Goal: Task Accomplishment & Management: Manage account settings

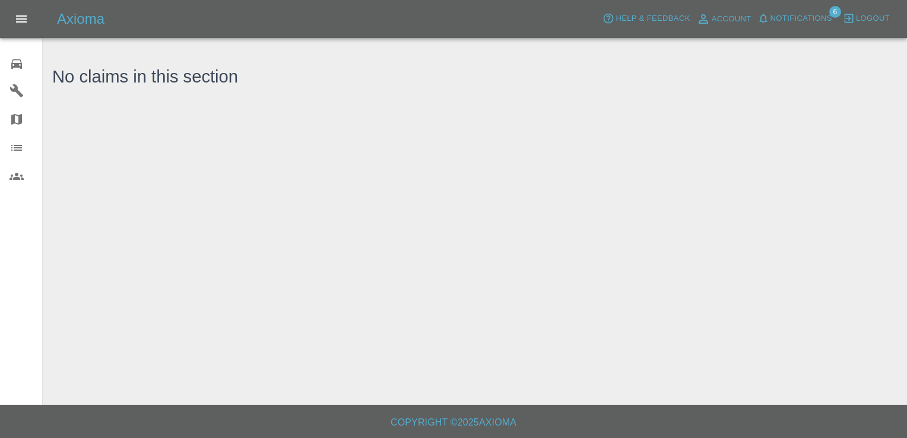
click at [20, 58] on icon at bounding box center [16, 64] width 14 height 14
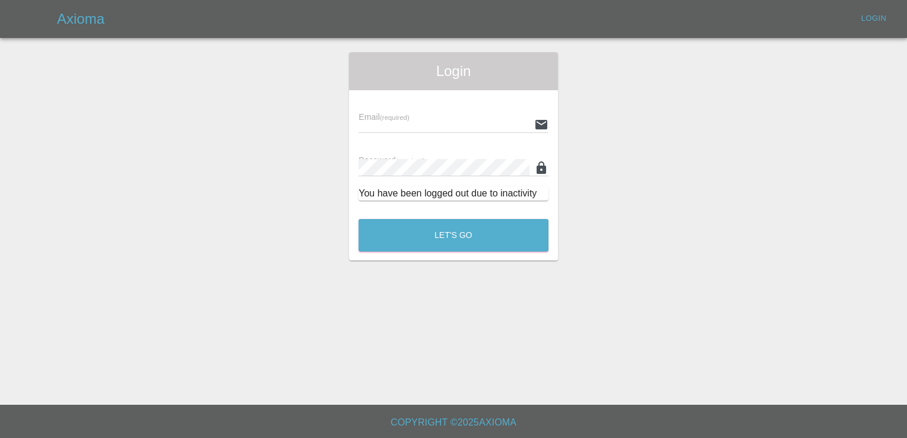
type input "[EMAIL_ADDRESS][DOMAIN_NAME]"
click at [436, 240] on button "Let's Go" at bounding box center [454, 235] width 190 height 33
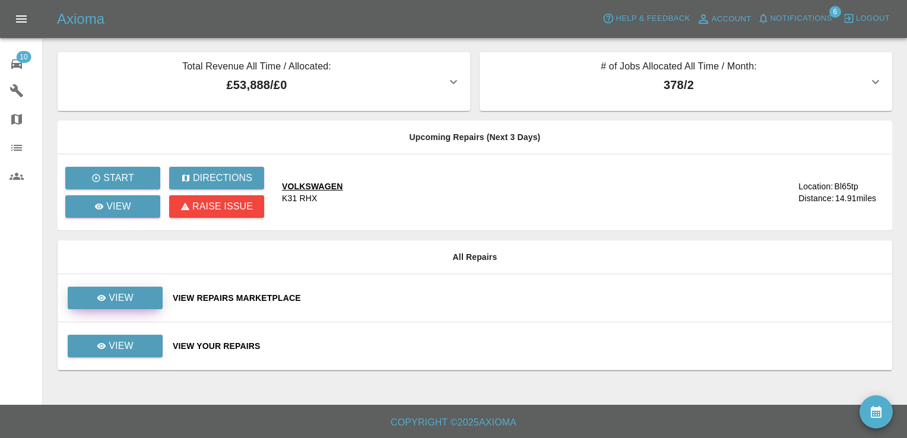
click at [139, 296] on link "View" at bounding box center [115, 298] width 95 height 23
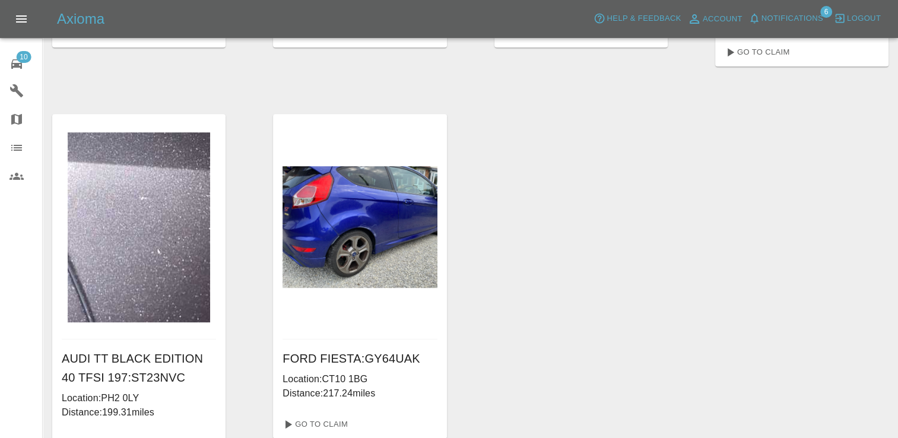
scroll to position [717, 0]
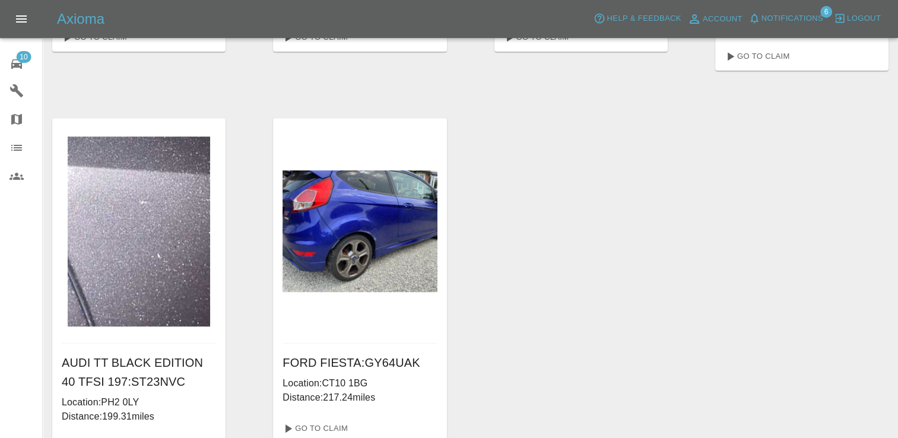
click at [23, 53] on span "10" at bounding box center [23, 57] width 15 height 12
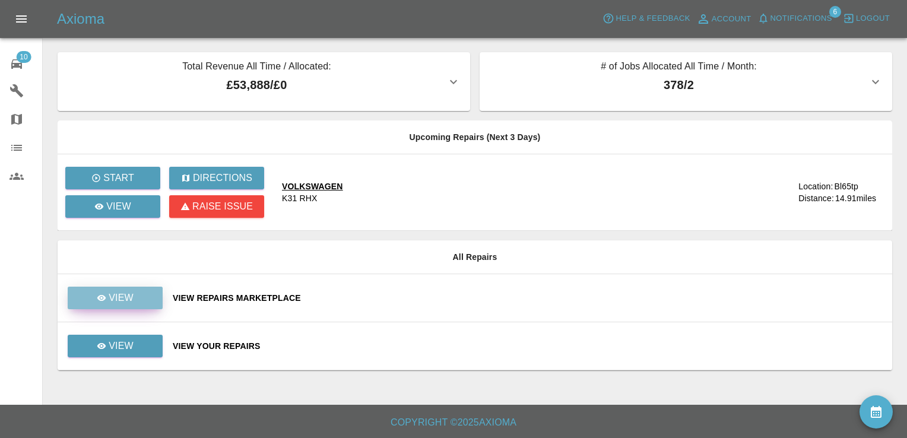
click at [119, 297] on p "View" at bounding box center [121, 298] width 25 height 14
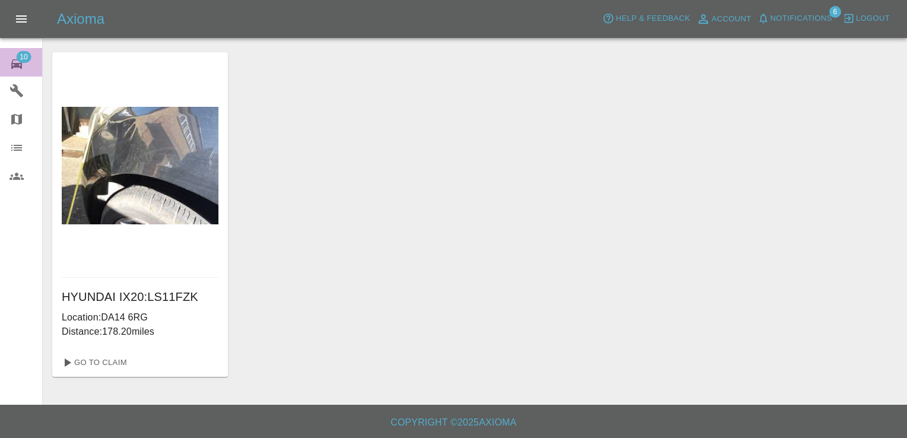
click at [18, 57] on span "10" at bounding box center [23, 57] width 15 height 12
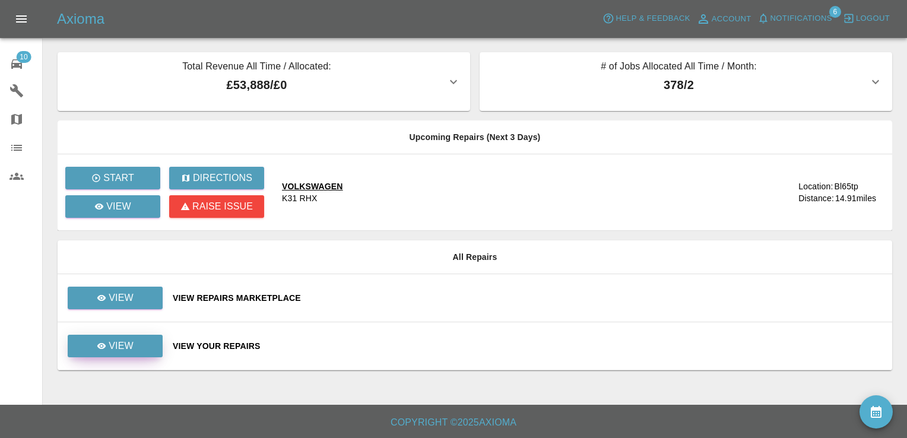
click at [117, 350] on p "View" at bounding box center [121, 346] width 25 height 14
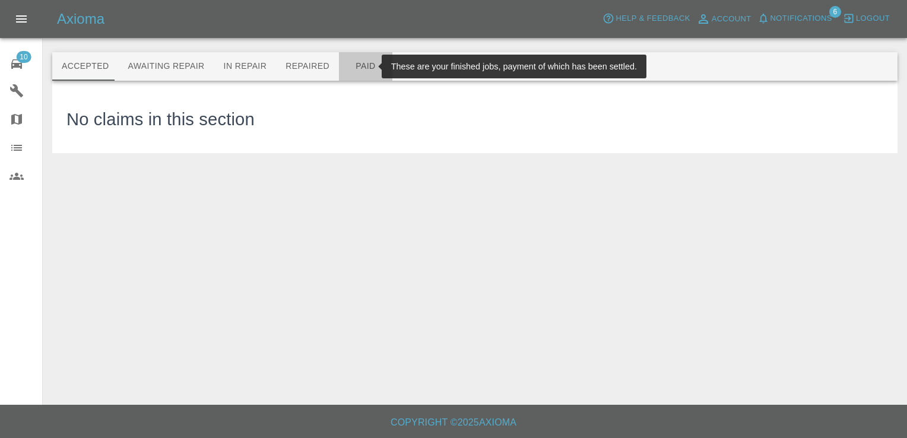
click at [351, 71] on button "Paid" at bounding box center [365, 66] width 53 height 28
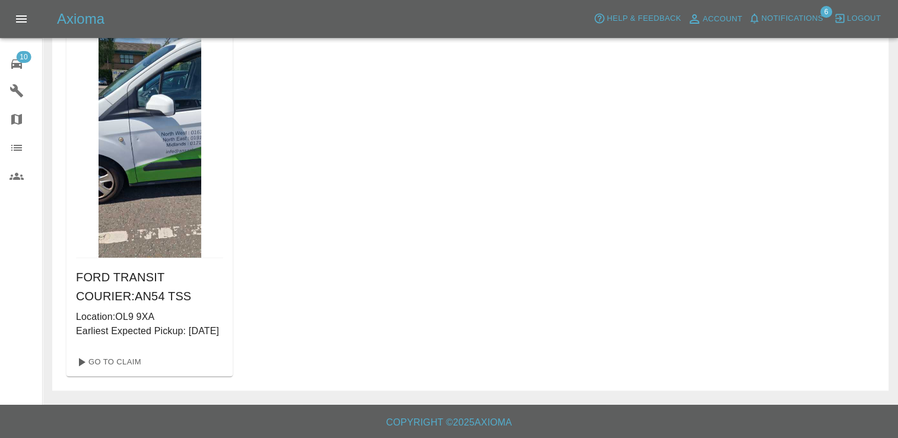
scroll to position [871, 0]
click at [123, 366] on link "Go To Claim" at bounding box center [107, 362] width 73 height 19
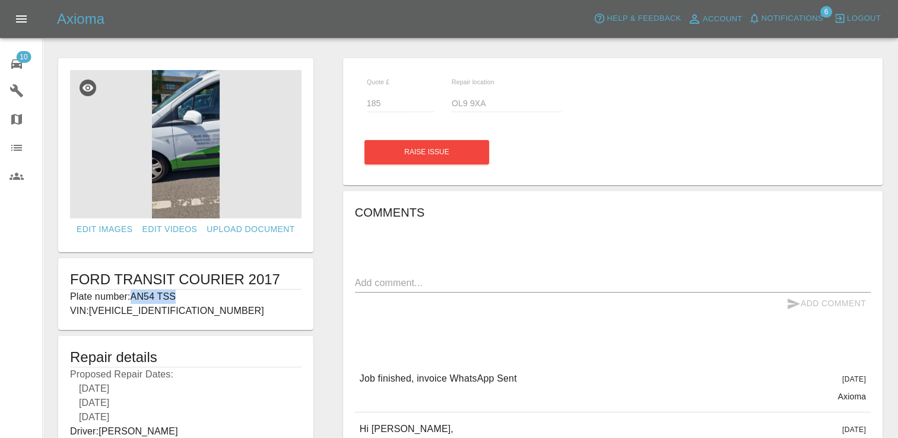
drag, startPoint x: 180, startPoint y: 299, endPoint x: 132, endPoint y: 299, distance: 48.1
click at [132, 299] on p "Plate number: AN54 TSS" at bounding box center [186, 297] width 232 height 14
copy p "AN54 TSS"
click at [20, 58] on span "10" at bounding box center [23, 57] width 15 height 12
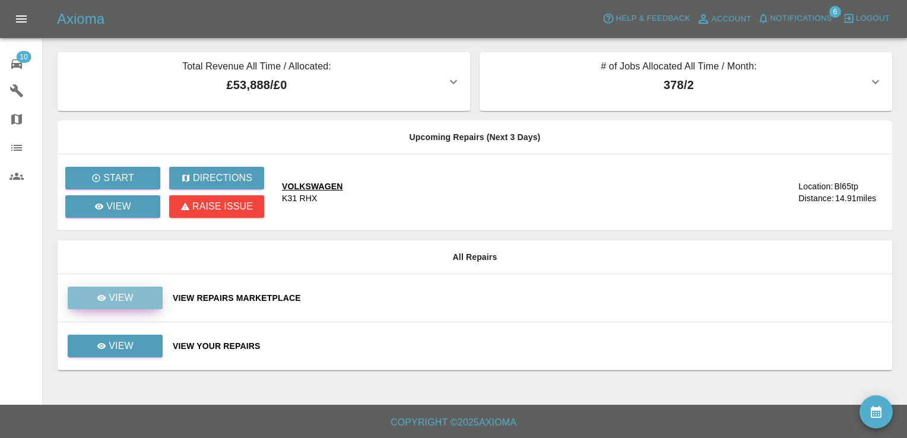
click at [121, 297] on p "View" at bounding box center [121, 298] width 25 height 14
